Goal: Information Seeking & Learning: Learn about a topic

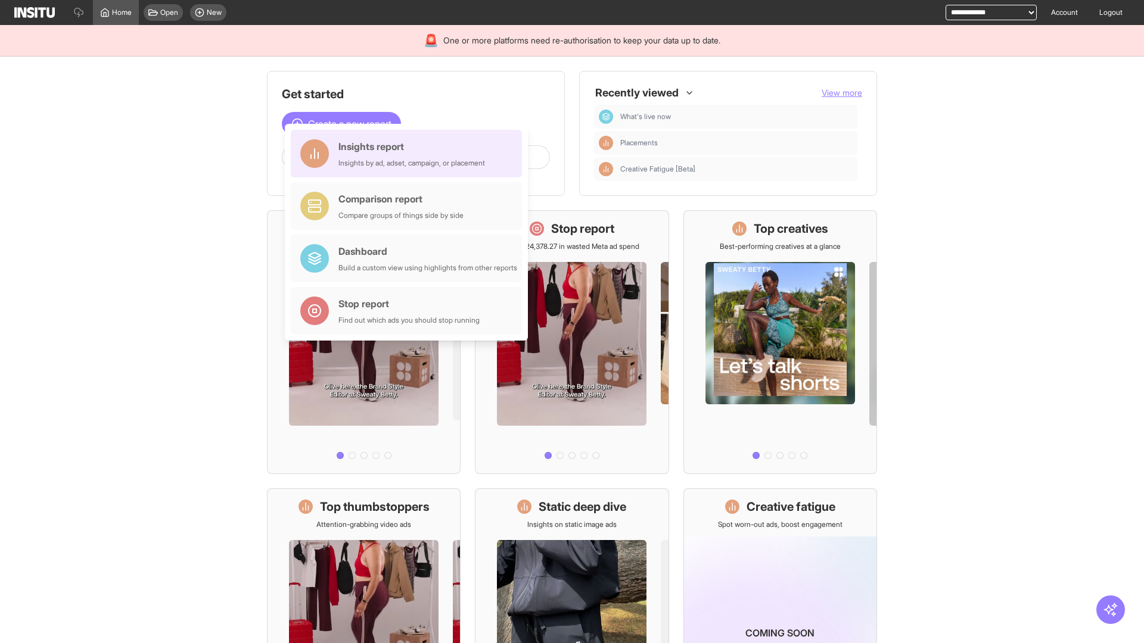
click at [409, 154] on div "Insights report Insights by ad, adset, campaign, or placement" at bounding box center [411, 153] width 147 height 29
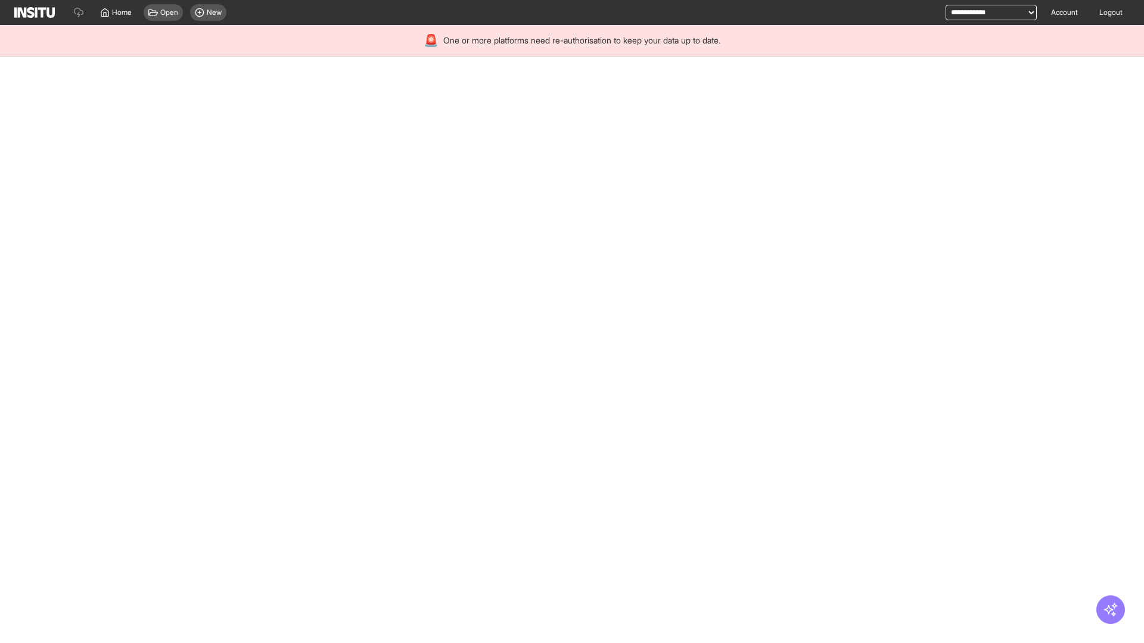
select select "**"
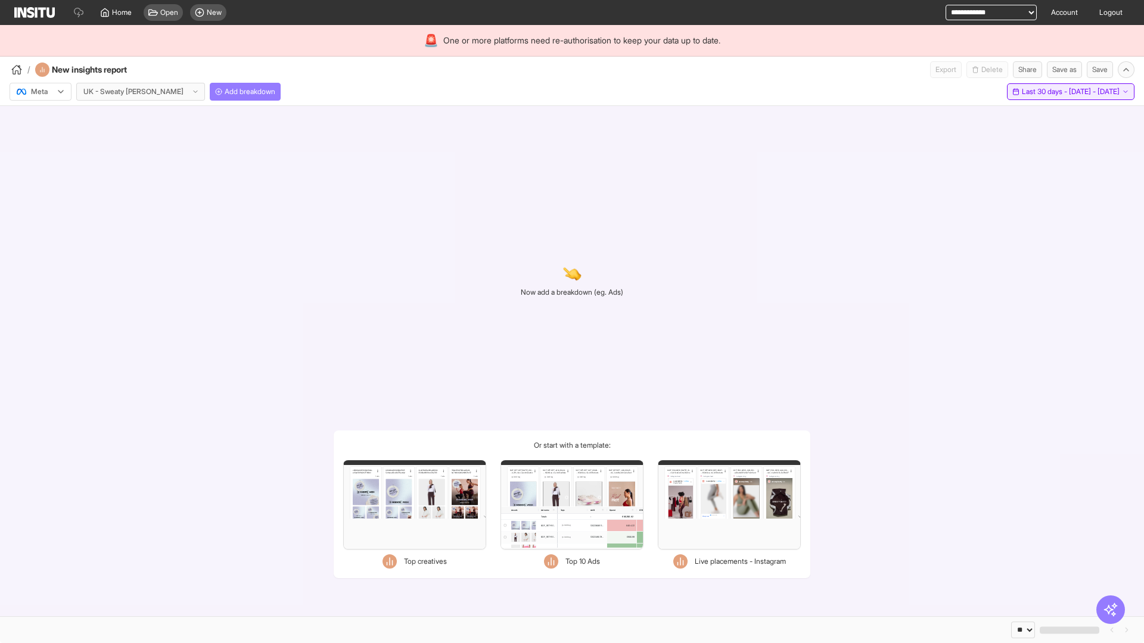
click at [1043, 92] on span "Last 30 days - [DATE] - [DATE]" at bounding box center [1071, 92] width 98 height 10
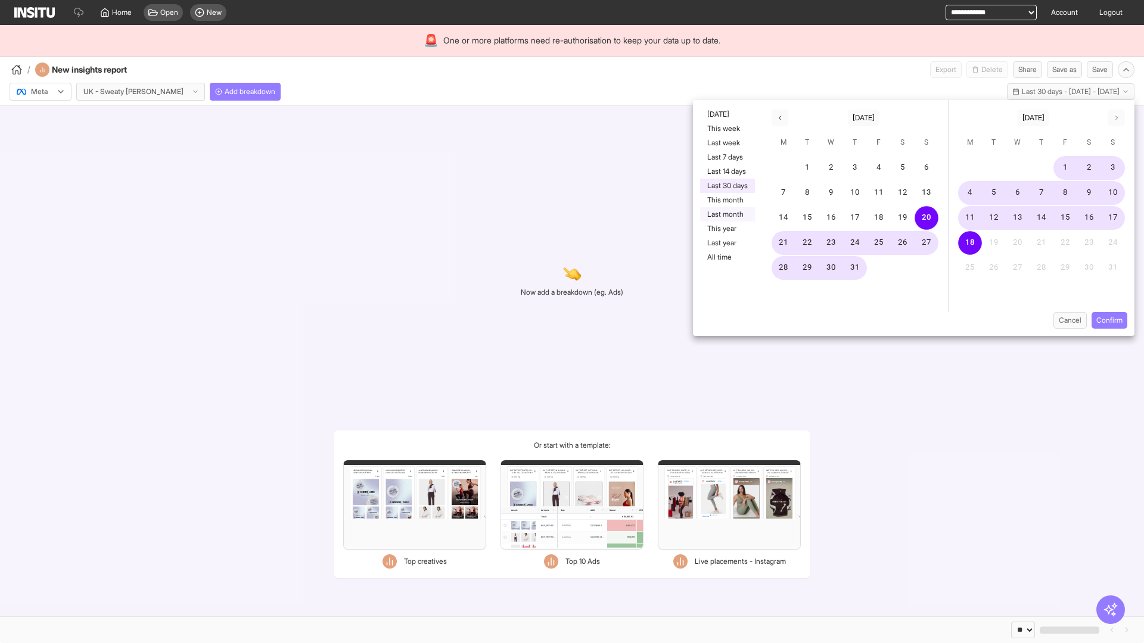
click at [726, 214] on button "Last month" at bounding box center [727, 214] width 55 height 14
